Goal: Information Seeking & Learning: Learn about a topic

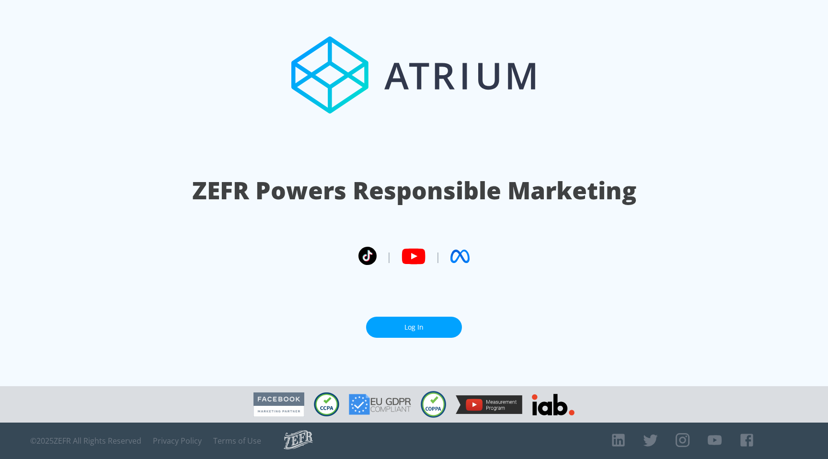
click at [426, 319] on link "Log In" at bounding box center [414, 328] width 96 height 22
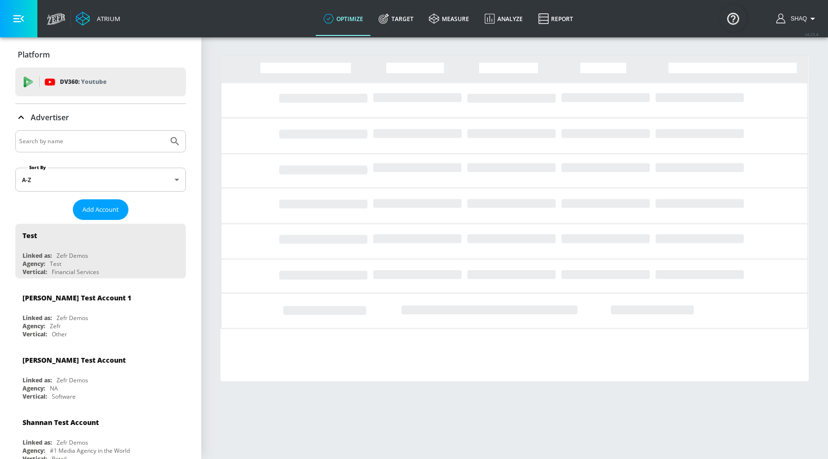
click at [33, 147] on input "Search by name" at bounding box center [91, 141] width 145 height 12
type input "taco bell"
click at [164, 131] on button "Submit Search" at bounding box center [174, 141] width 21 height 21
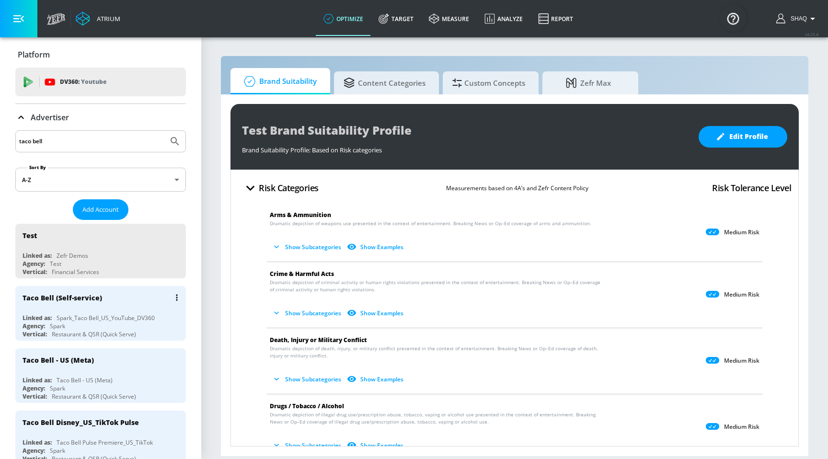
click at [109, 301] on div "Taco Bell (Self-service)" at bounding box center [103, 297] width 161 height 23
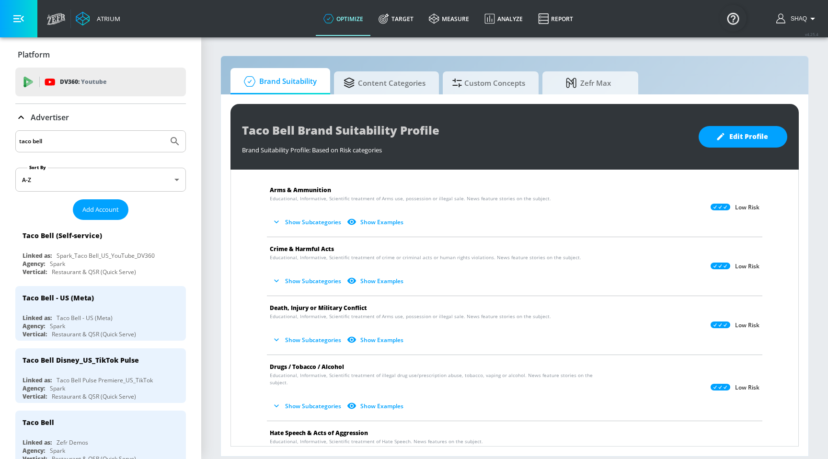
scroll to position [26, 0]
click at [291, 335] on button "Show Subcategories" at bounding box center [307, 339] width 75 height 16
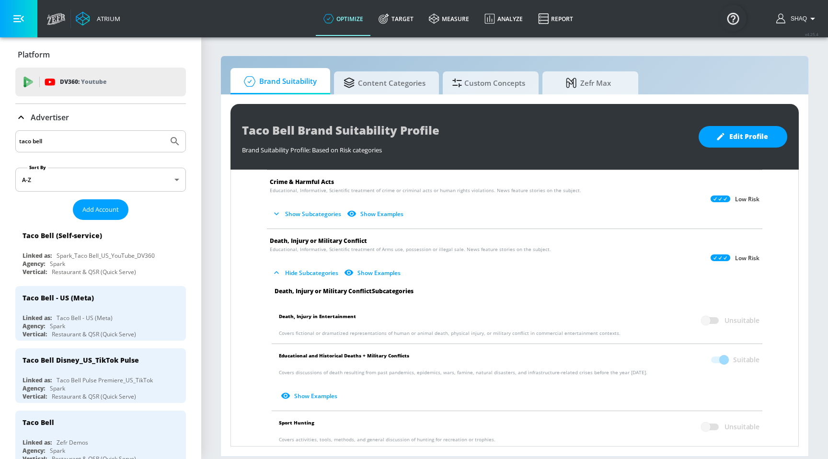
scroll to position [93, 0]
click at [305, 272] on button "Hide Subcategories" at bounding box center [306, 272] width 72 height 16
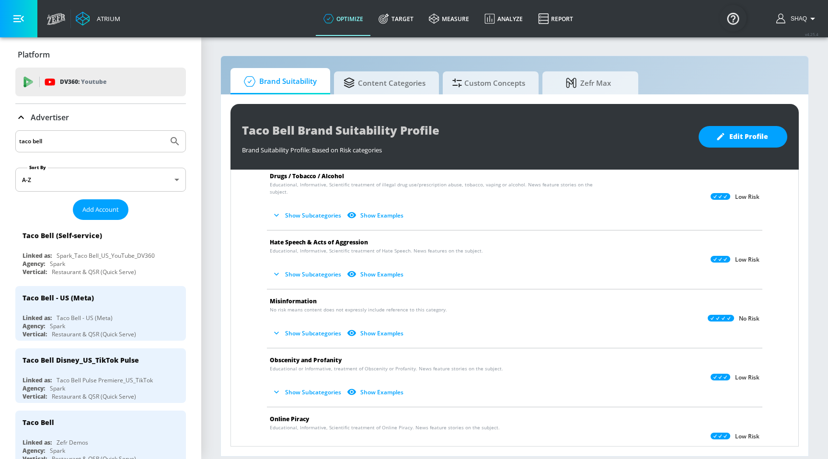
scroll to position [215, 0]
click at [297, 267] on button "Show Subcategories" at bounding box center [307, 275] width 75 height 16
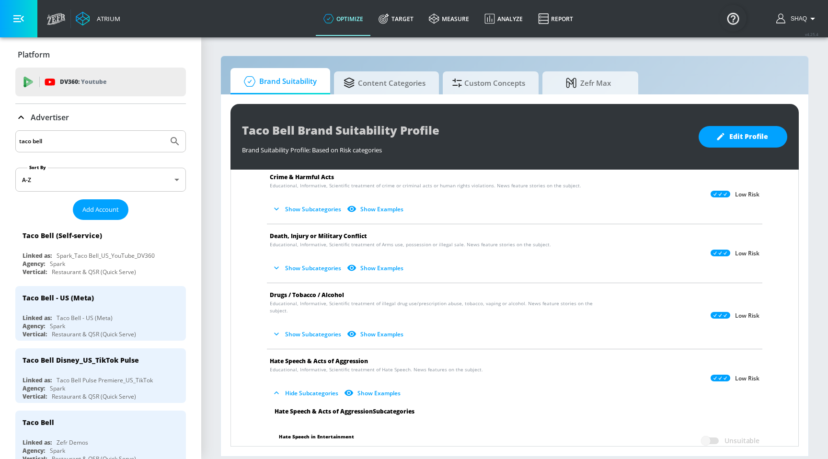
scroll to position [0, 0]
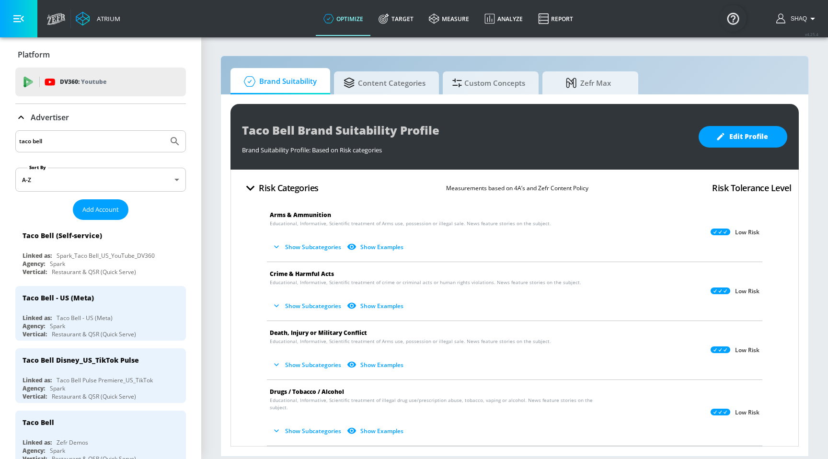
click at [309, 252] on button "Show Subcategories" at bounding box center [307, 247] width 75 height 16
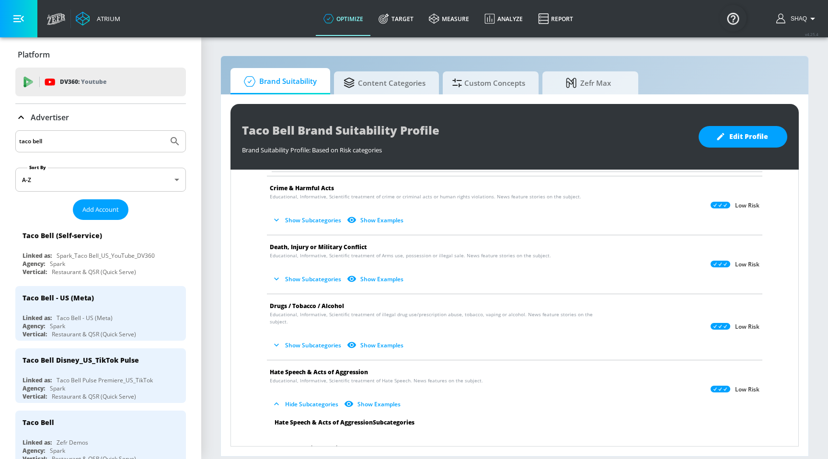
scroll to position [163, 0]
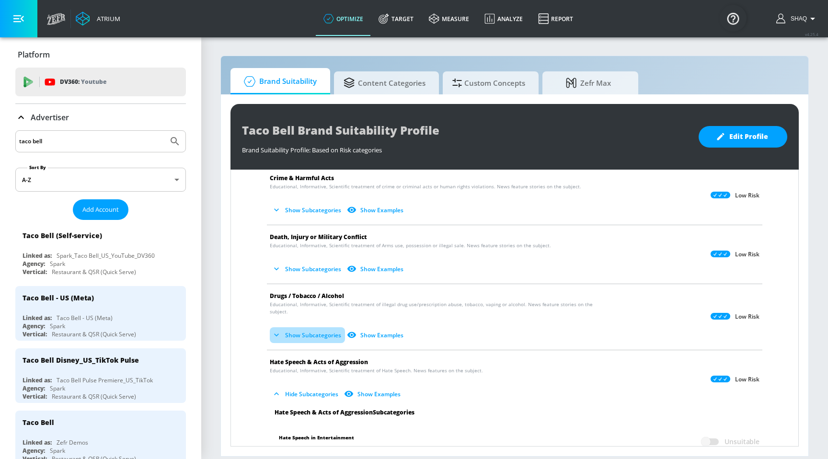
click at [315, 327] on button "Show Subcategories" at bounding box center [307, 335] width 75 height 16
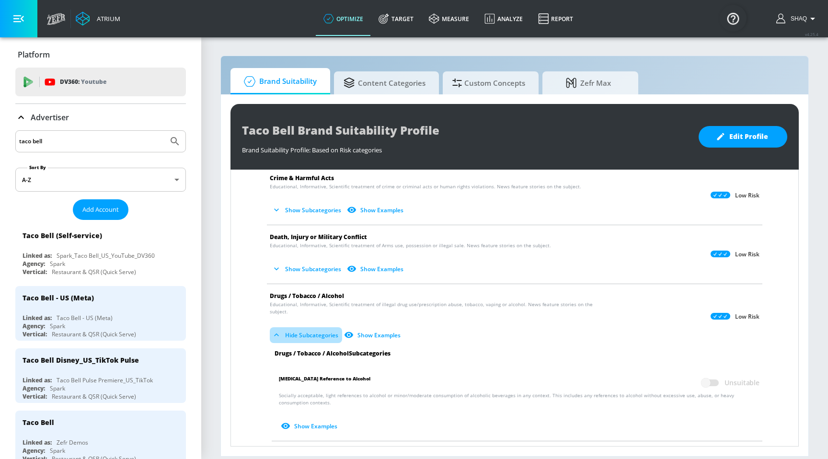
click at [315, 327] on button "Hide Subcategories" at bounding box center [306, 335] width 72 height 16
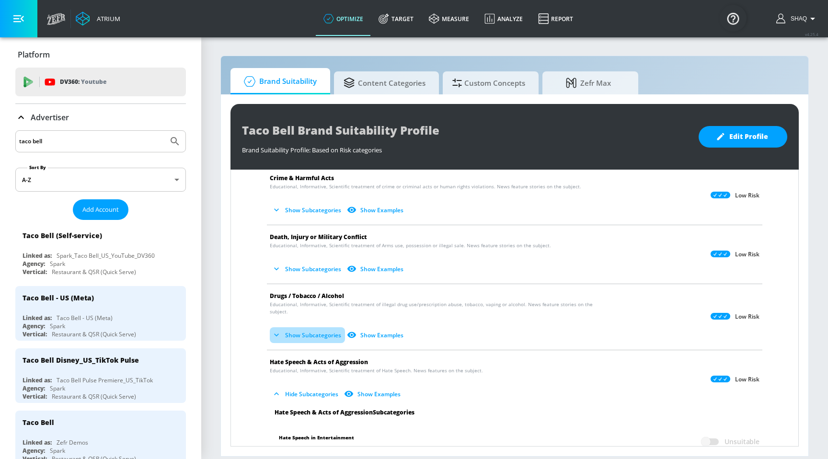
click at [315, 327] on button "Show Subcategories" at bounding box center [307, 335] width 75 height 16
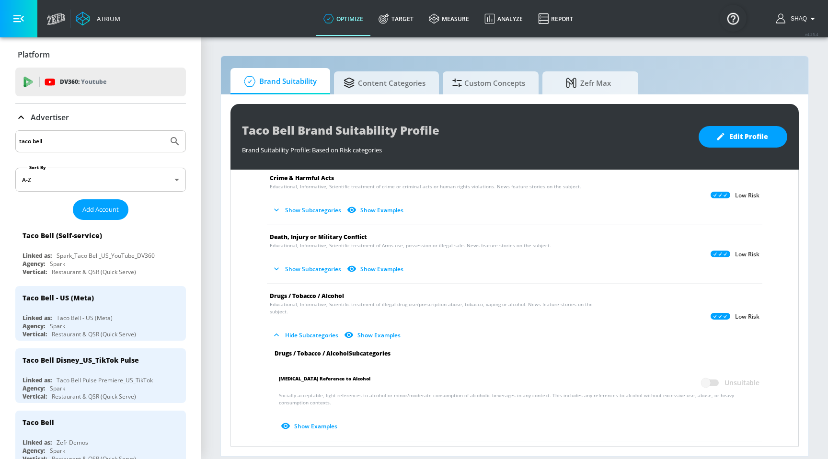
click at [302, 419] on button "Show Examples" at bounding box center [310, 427] width 62 height 16
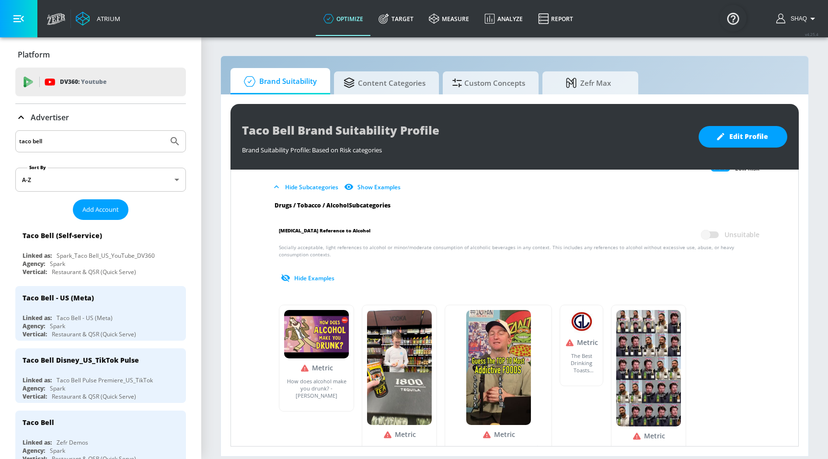
scroll to position [311, 0]
click at [304, 275] on button "Hide Examples" at bounding box center [308, 279] width 59 height 16
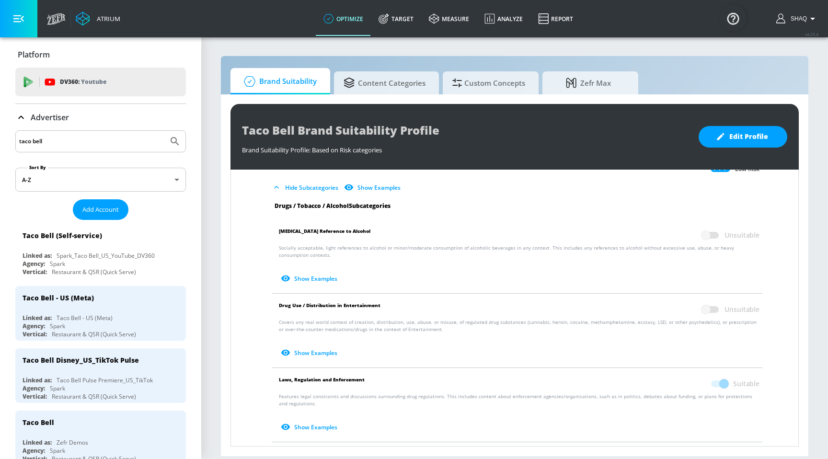
click at [287, 180] on button "Hide Subcategories" at bounding box center [306, 188] width 72 height 16
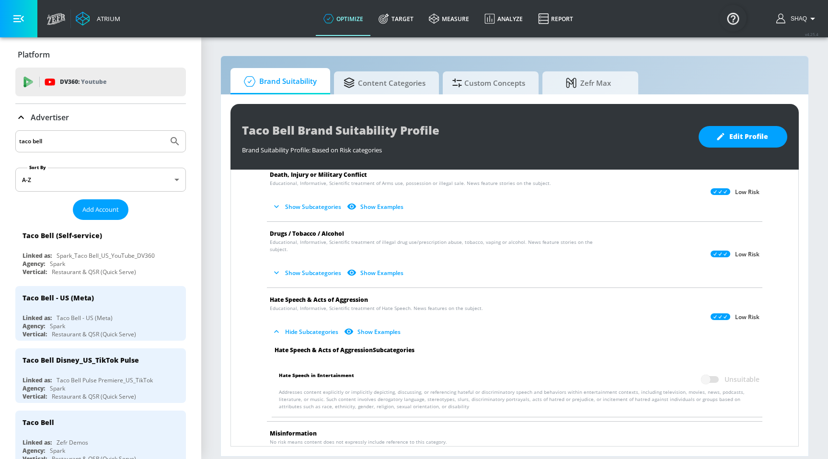
scroll to position [223, 0]
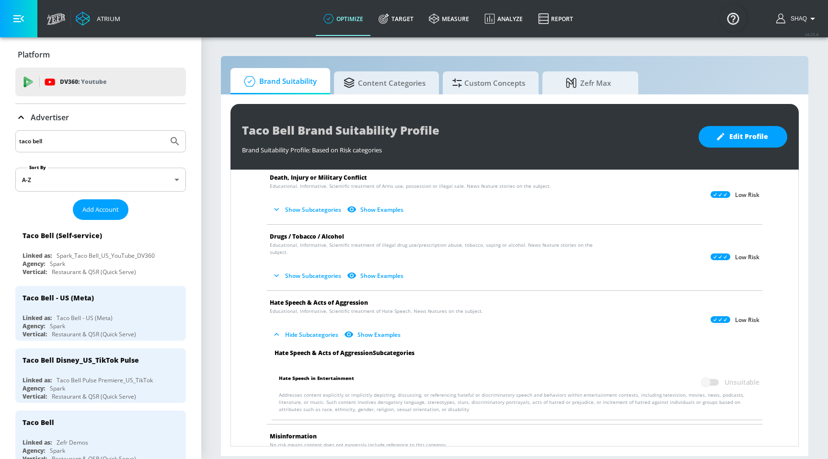
click at [292, 332] on button "Hide Subcategories" at bounding box center [306, 335] width 72 height 16
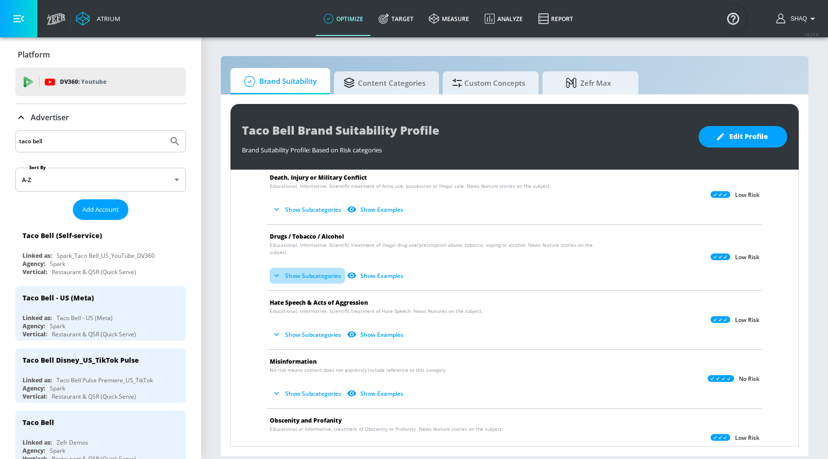
click at [295, 268] on button "Show Subcategories" at bounding box center [307, 276] width 75 height 16
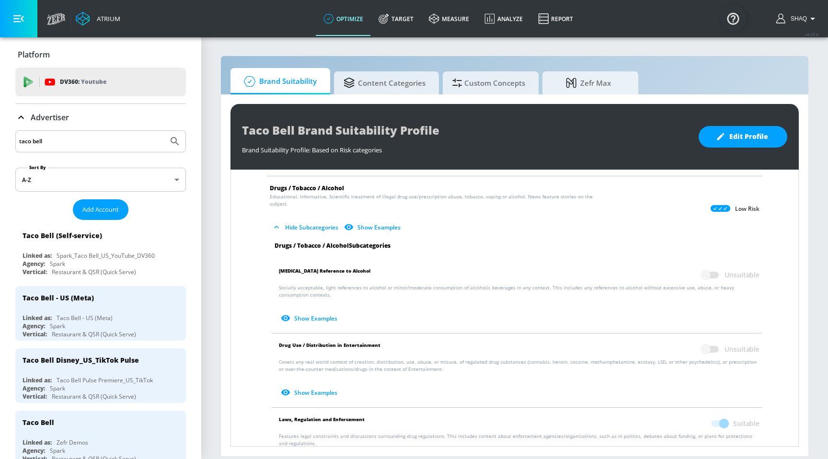
scroll to position [272, 0]
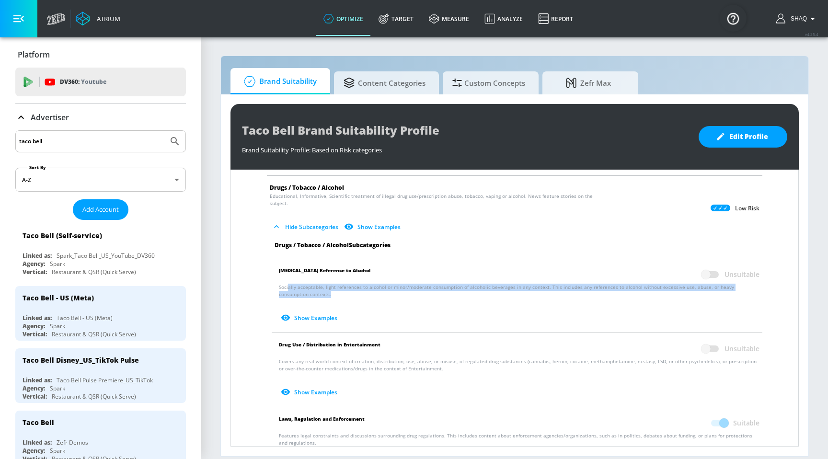
drag, startPoint x: 326, startPoint y: 289, endPoint x: 289, endPoint y: 278, distance: 38.5
click at [289, 284] on p "Socially acceptable, light references to alcohol or minor/moderate consumption …" at bounding box center [519, 305] width 481 height 42
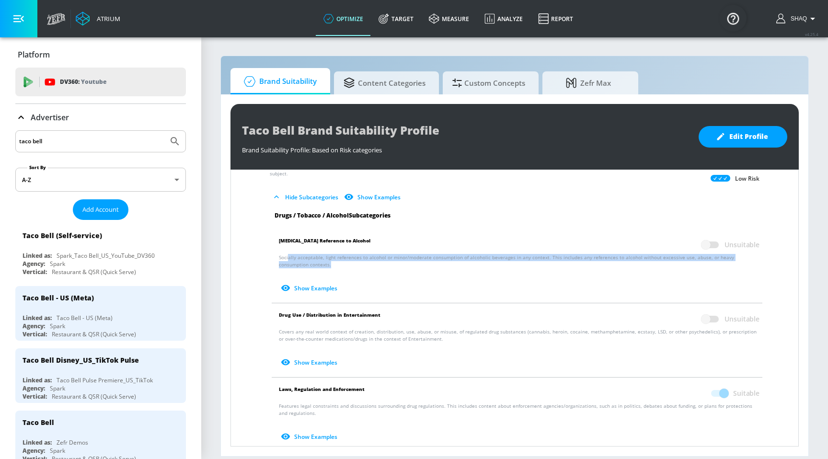
scroll to position [304, 0]
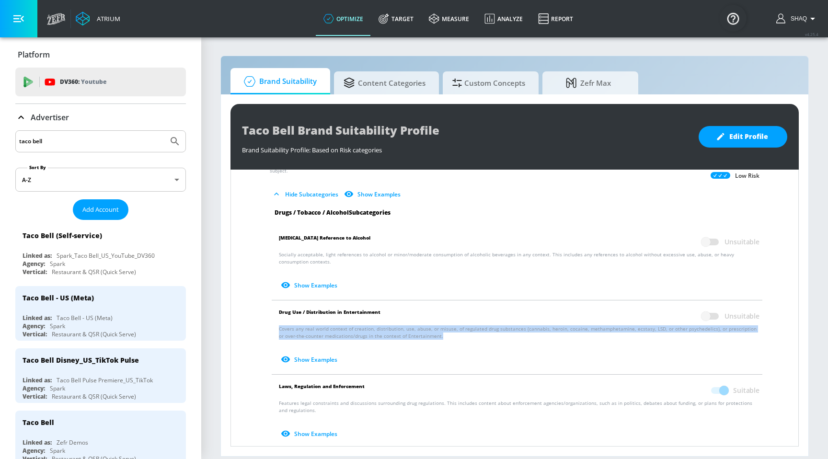
drag, startPoint x: 431, startPoint y: 330, endPoint x: 269, endPoint y: 325, distance: 161.6
click at [269, 325] on li "Drug Use / Distribution in Entertainment Unsuitable Covers any real world conte…" at bounding box center [517, 338] width 500 height 74
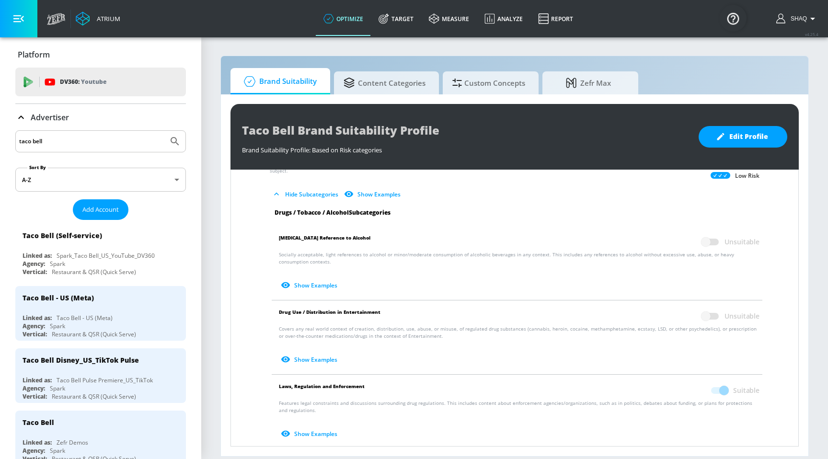
click at [283, 326] on p "Covers any real world context of creation, distribution, use, abuse, or misuse,…" at bounding box center [519, 347] width 481 height 42
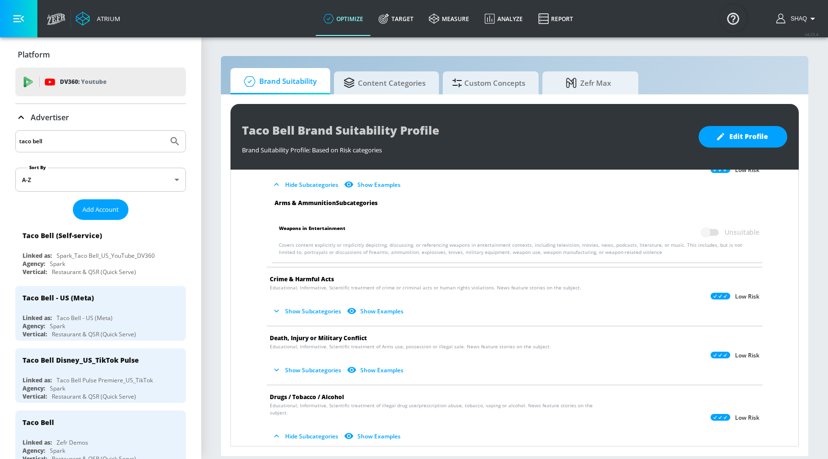
scroll to position [0, 0]
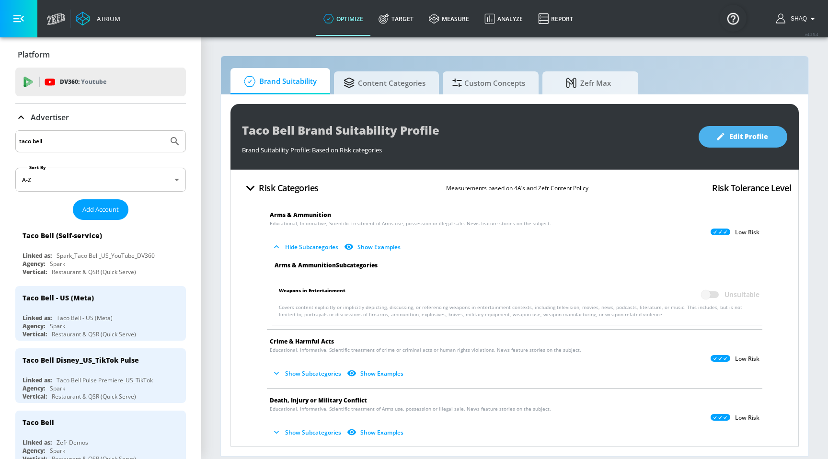
click at [735, 136] on span "Edit Profile" at bounding box center [743, 137] width 50 height 12
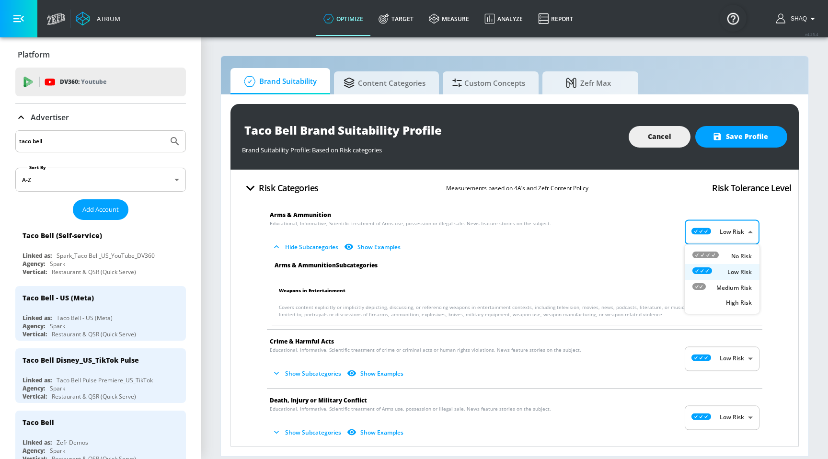
click at [740, 241] on body "Atrium optimize Target measure Analyze Report optimize Target measure Analyze R…" at bounding box center [414, 229] width 828 height 459
click at [663, 212] on div at bounding box center [414, 229] width 828 height 459
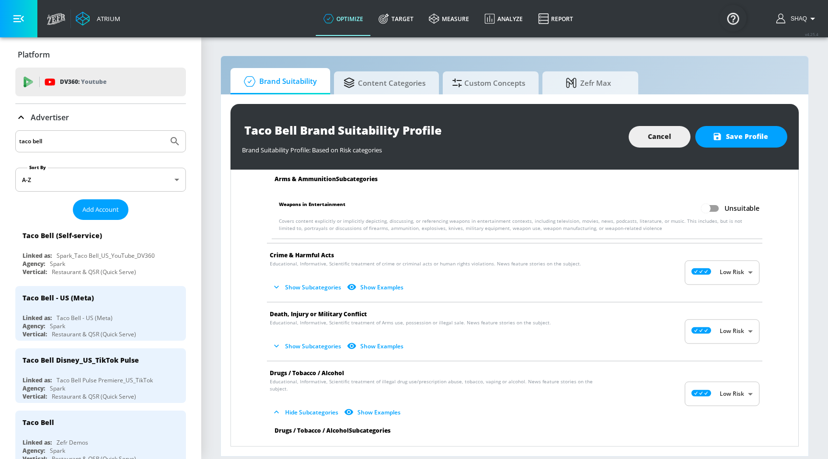
scroll to position [95, 0]
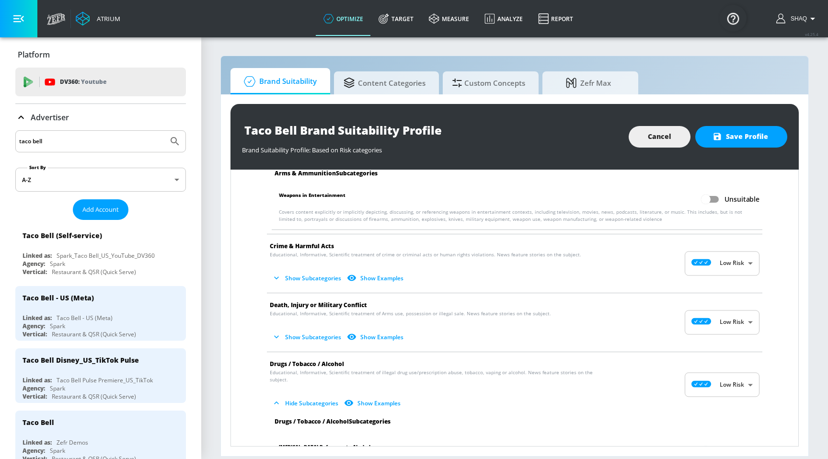
click at [352, 248] on span "Crime & Harmful Acts" at bounding box center [507, 246] width 475 height 10
click at [70, 148] on input "taco bell" at bounding box center [91, 141] width 145 height 12
drag, startPoint x: 581, startPoint y: 255, endPoint x: 256, endPoint y: 255, distance: 325.5
click at [354, 257] on span "Educational, Informative, Scientific treatment of crime or criminal acts or hum…" at bounding box center [426, 254] width 312 height 7
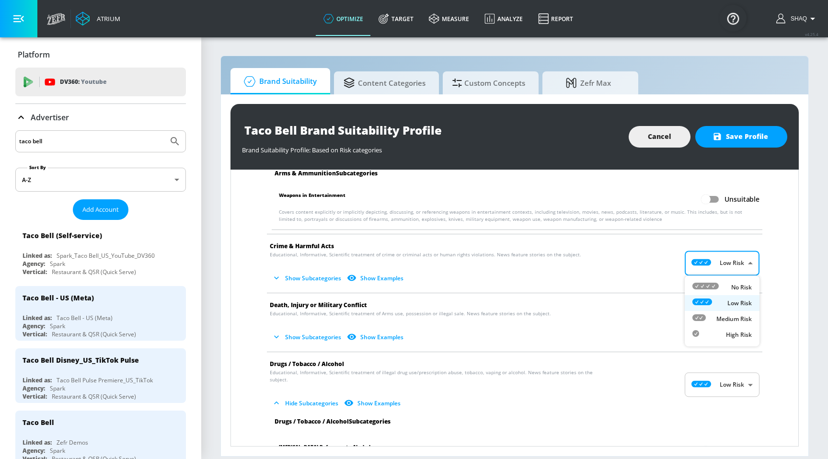
click at [731, 254] on body "Atrium optimize Target measure Analyze Report optimize Target measure Analyze R…" at bounding box center [414, 229] width 828 height 459
click at [727, 318] on p "Medium Risk" at bounding box center [734, 319] width 35 height 9
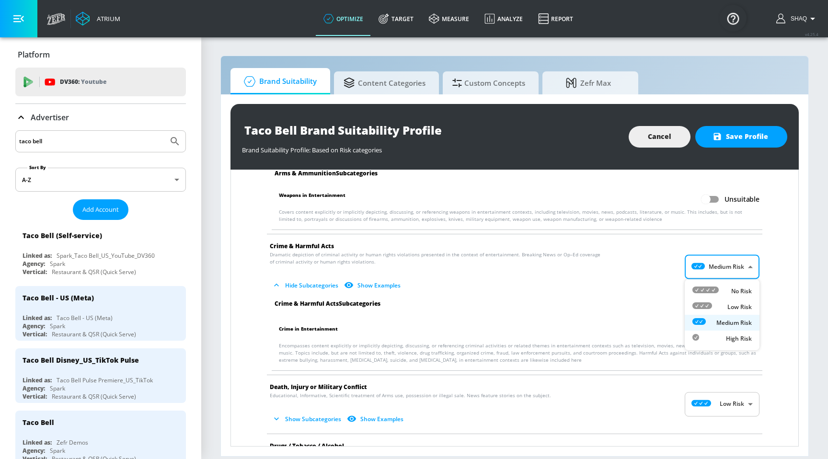
click at [726, 270] on body "Atrium optimize Target measure Analyze Report optimize Target measure Analyze R…" at bounding box center [414, 229] width 828 height 459
click at [726, 335] on div "High Risk" at bounding box center [722, 339] width 59 height 10
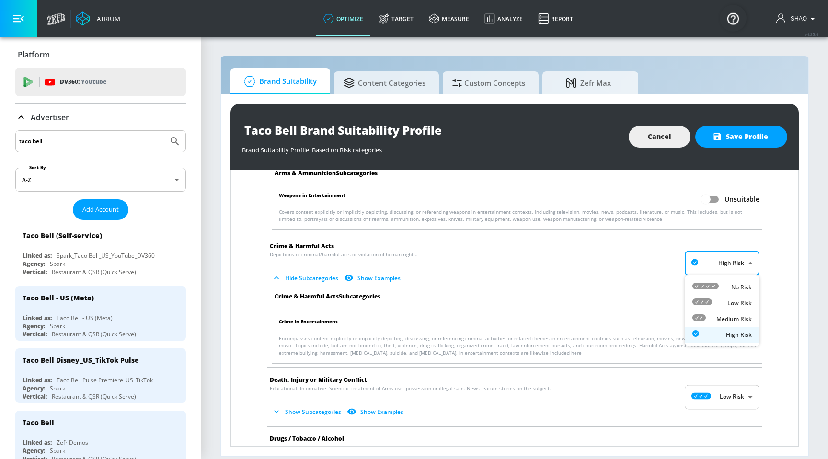
click at [727, 265] on body "Atrium optimize Target measure Analyze Report optimize Target measure Analyze R…" at bounding box center [414, 229] width 828 height 459
click at [720, 321] on p "Medium Risk" at bounding box center [734, 319] width 35 height 9
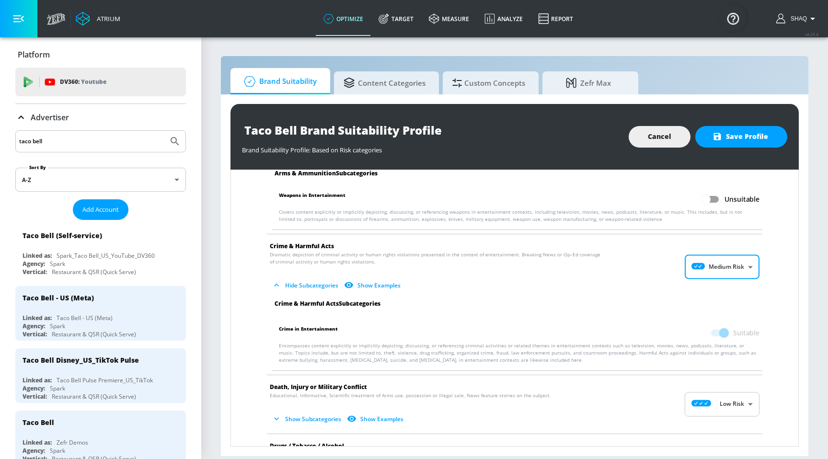
click at [726, 258] on body "Atrium optimize Target measure Analyze Report optimize Target measure Analyze R…" at bounding box center [414, 229] width 828 height 459
click at [706, 302] on icon at bounding box center [703, 305] width 20 height 7
type input "LOW"
checkbox input "false"
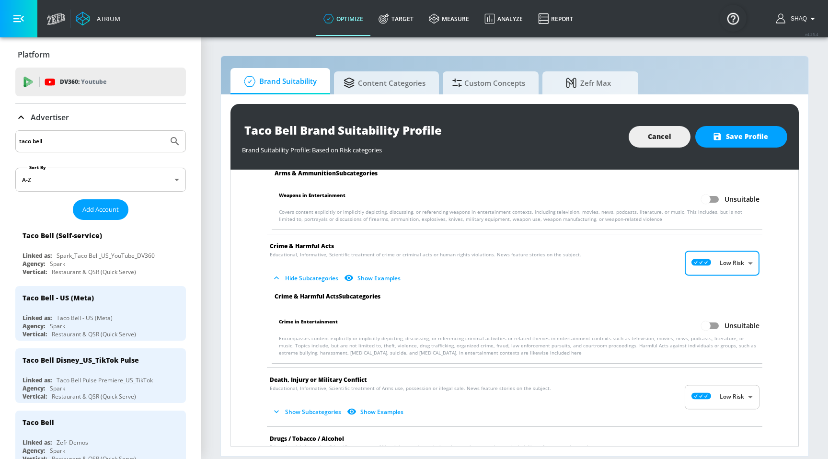
click at [732, 259] on body "Atrium optimize Target measure Analyze Report optimize Target measure Analyze R…" at bounding box center [414, 229] width 828 height 459
click at [718, 322] on p "Medium Risk" at bounding box center [734, 319] width 35 height 9
type input "MEDIUM"
checkbox input "true"
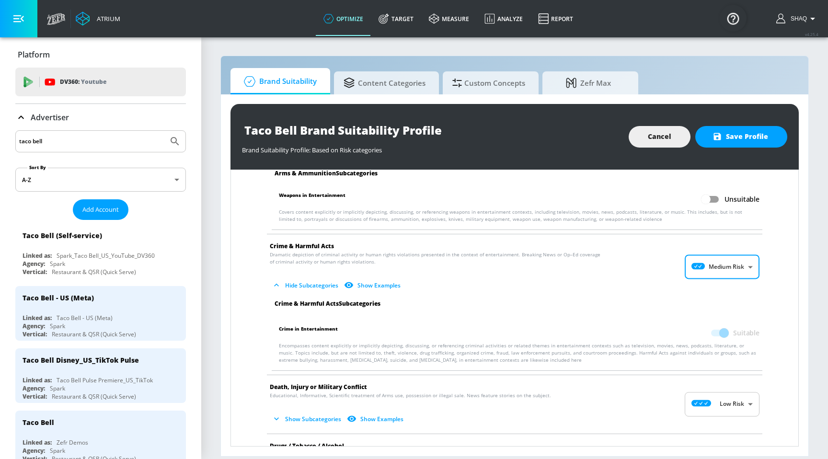
click at [703, 258] on body "Atrium optimize Target measure Analyze Report optimize Target measure Analyze R…" at bounding box center [414, 229] width 828 height 459
click at [715, 304] on div "Low Risk" at bounding box center [722, 307] width 59 height 10
type input "LOW"
checkbox input "false"
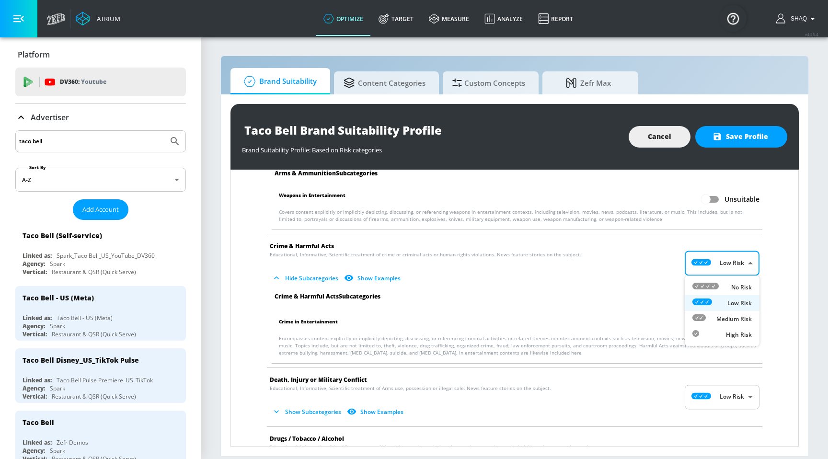
click at [721, 254] on body "Atrium optimize Target measure Analyze Report optimize Target measure Analyze R…" at bounding box center [414, 229] width 828 height 459
click at [714, 313] on li "Medium Risk" at bounding box center [722, 319] width 75 height 16
type input "MEDIUM"
checkbox input "true"
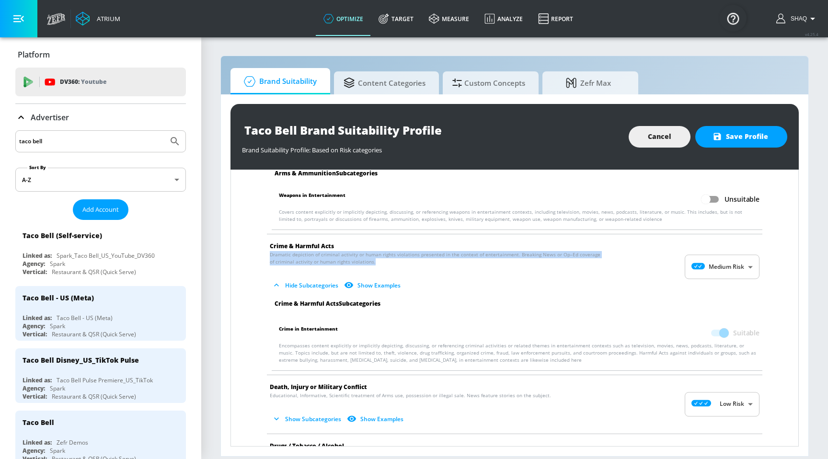
drag, startPoint x: 468, startPoint y: 258, endPoint x: 253, endPoint y: 254, distance: 214.8
click at [744, 268] on body "Atrium optimize Target measure Analyze Report optimize Target measure Analyze R…" at bounding box center [414, 229] width 828 height 459
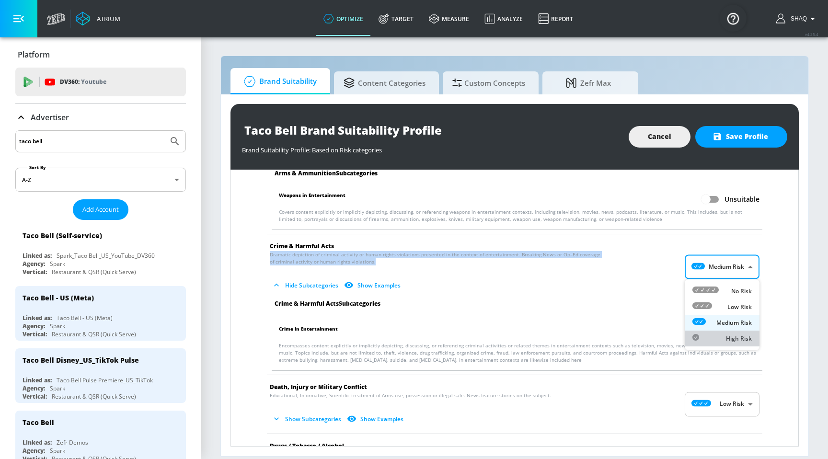
click at [720, 340] on div "High Risk" at bounding box center [722, 339] width 59 height 10
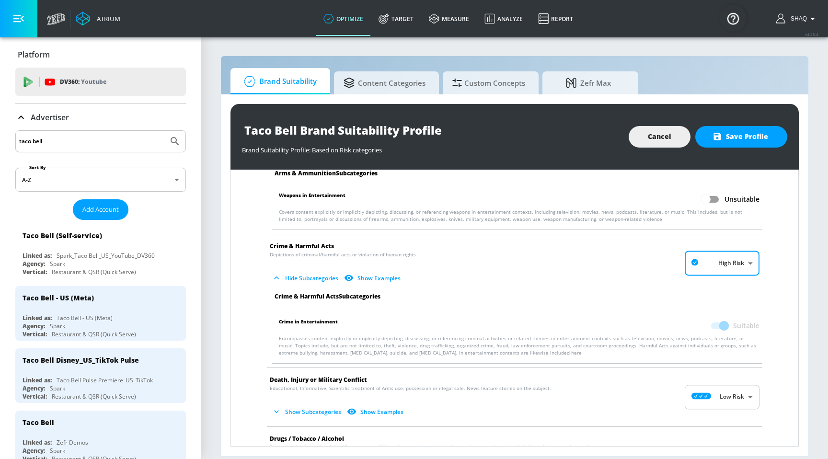
click at [732, 280] on span "Hide Subcategories Show Examples" at bounding box center [507, 278] width 475 height 16
click at [732, 267] on body "Atrium optimize Target measure Analyze Report optimize Target measure Analyze R…" at bounding box center [414, 229] width 828 height 459
click at [719, 283] on div "No Risk" at bounding box center [722, 287] width 59 height 10
type input "MINIMAL"
checkbox input "false"
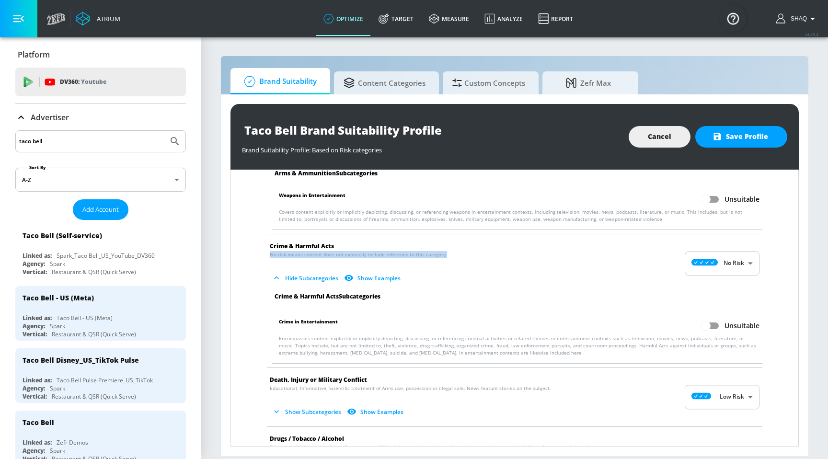
drag, startPoint x: 472, startPoint y: 254, endPoint x: 233, endPoint y: 254, distance: 239.2
click at [767, 269] on li "Crime & Harmful Acts No risk means content does not expressly include reference…" at bounding box center [514, 263] width 505 height 58
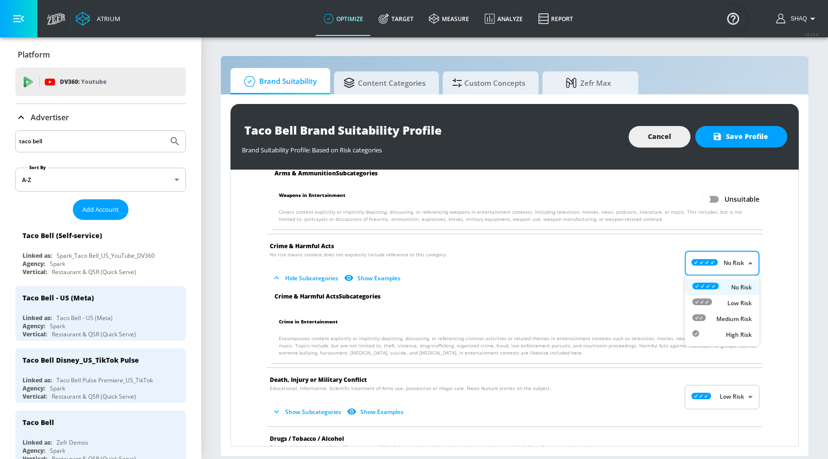
click at [750, 269] on body "Atrium optimize Target measure Analyze Report optimize Target measure Analyze R…" at bounding box center [414, 229] width 828 height 459
click at [736, 307] on div "Low Risk" at bounding box center [722, 303] width 59 height 10
type input "LOW"
click at [638, 258] on p "Educational, Informative, Scientific treatment of crime or criminal acts or hum…" at bounding box center [507, 268] width 475 height 35
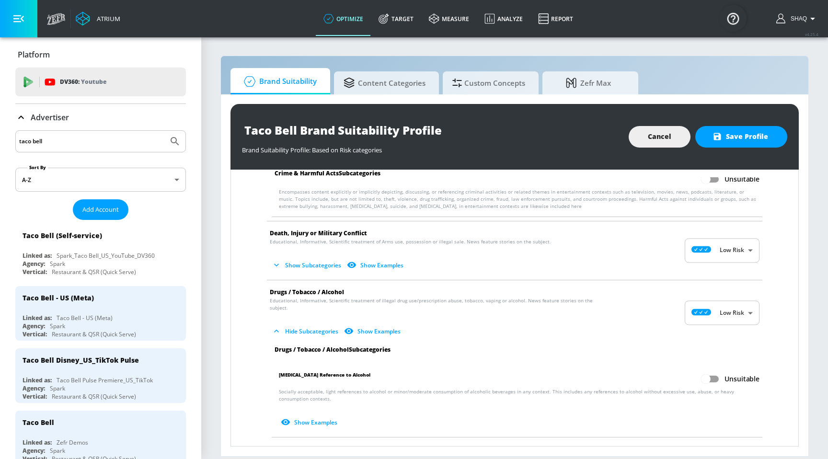
scroll to position [0, 0]
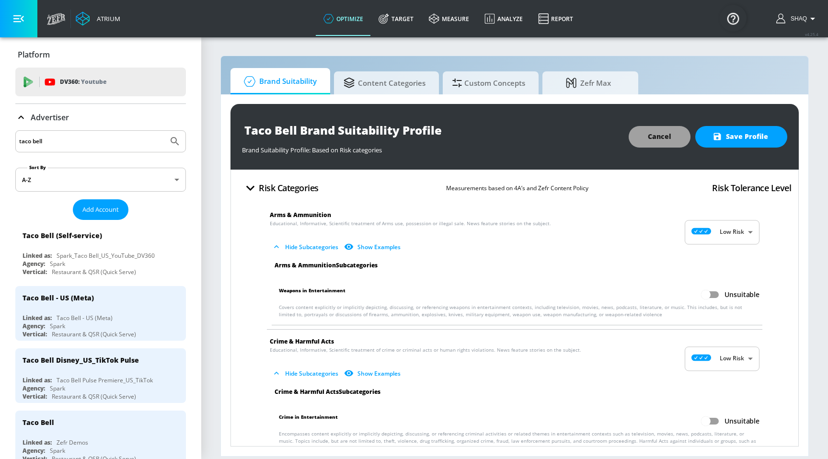
click at [649, 140] on button "Cancel" at bounding box center [660, 137] width 62 height 22
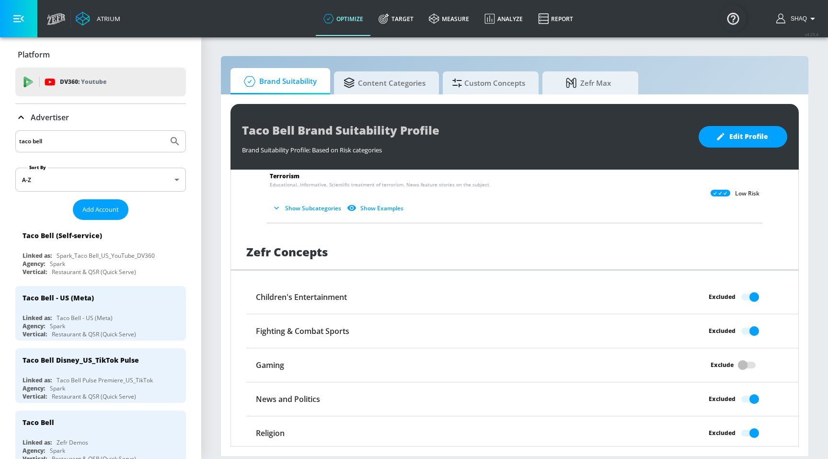
scroll to position [1111, 0]
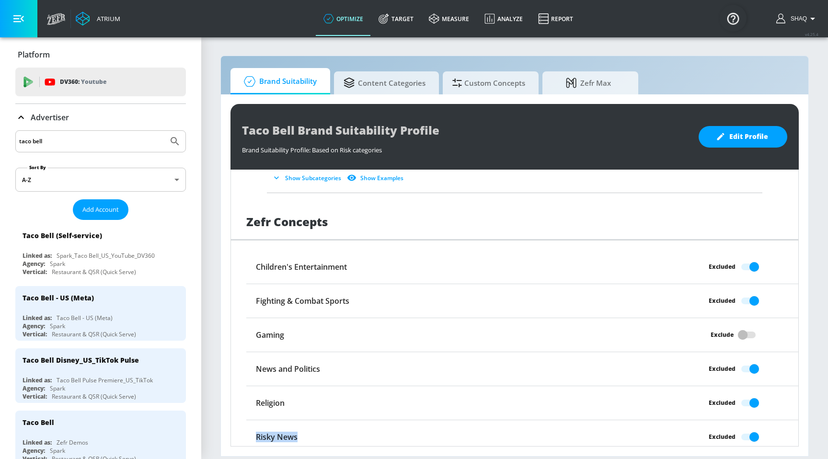
drag, startPoint x: 303, startPoint y: 430, endPoint x: 246, endPoint y: 432, distance: 57.6
click at [246, 432] on div "Risky News" at bounding box center [453, 437] width 414 height 18
click at [329, 262] on h6 "Children's Entertainment" at bounding box center [301, 267] width 91 height 11
click at [282, 332] on h6 "Gaming" at bounding box center [270, 335] width 28 height 11
click at [281, 364] on h6 "News and Politics" at bounding box center [288, 369] width 64 height 11
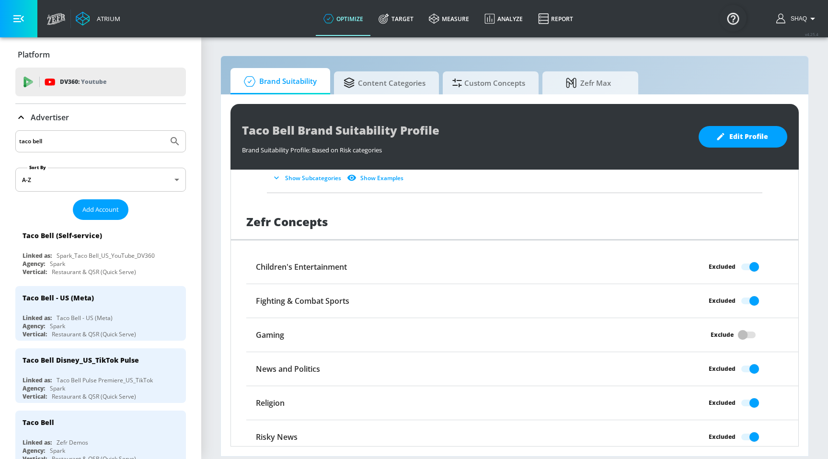
click at [617, 261] on div "Children's Entertainment" at bounding box center [453, 267] width 414 height 18
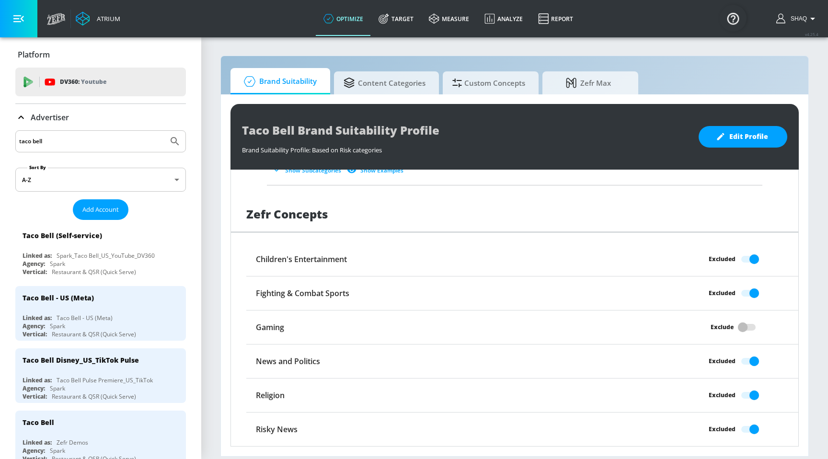
scroll to position [151, 0]
